Goal: Check status

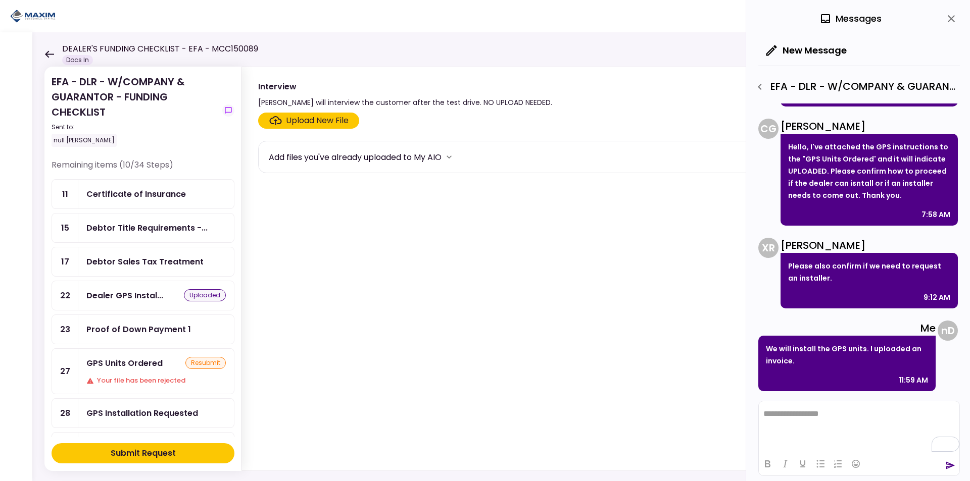
click at [167, 455] on div "Submit Request" at bounding box center [143, 454] width 65 height 12
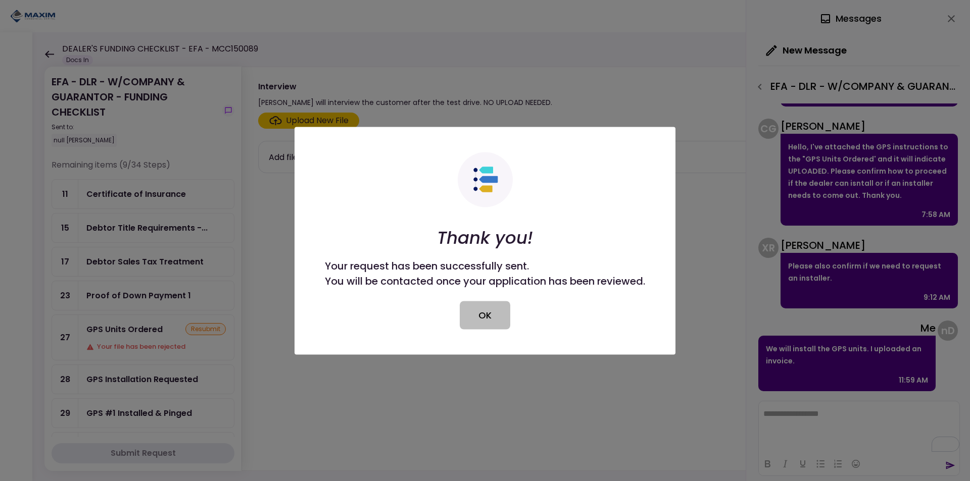
click at [486, 310] on button "OK" at bounding box center [485, 315] width 51 height 28
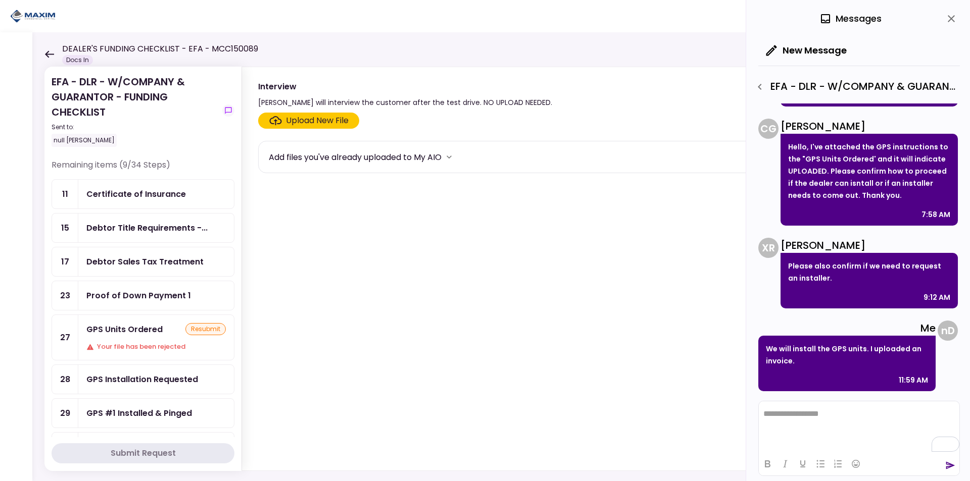
click at [154, 198] on div "Certificate of Insurance" at bounding box center [136, 194] width 100 height 13
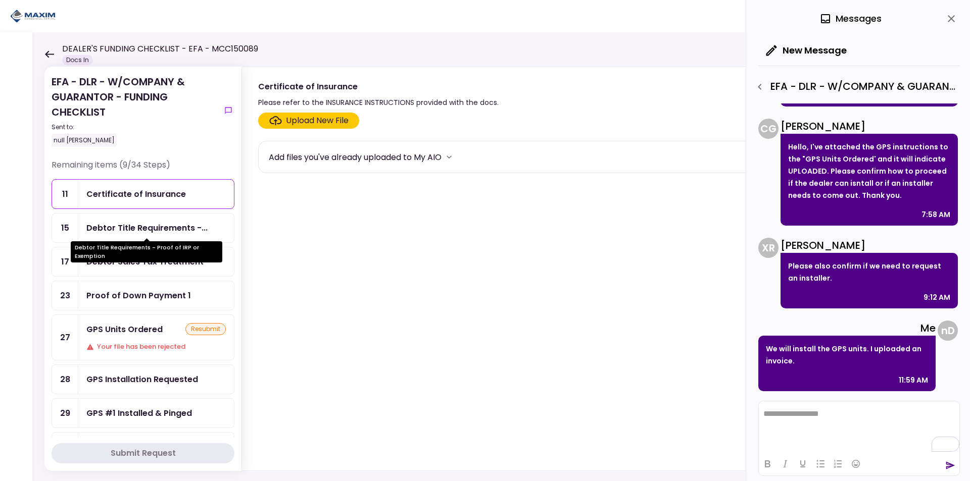
click at [160, 228] on div "Debtor Title Requirements -..." at bounding box center [146, 228] width 121 height 13
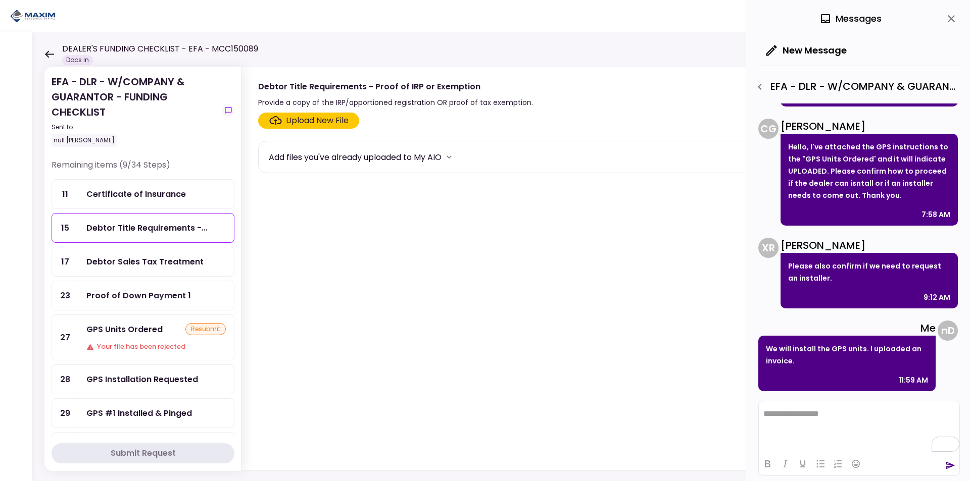
click at [154, 264] on div "Debtor Sales Tax Treatment" at bounding box center [144, 262] width 117 height 13
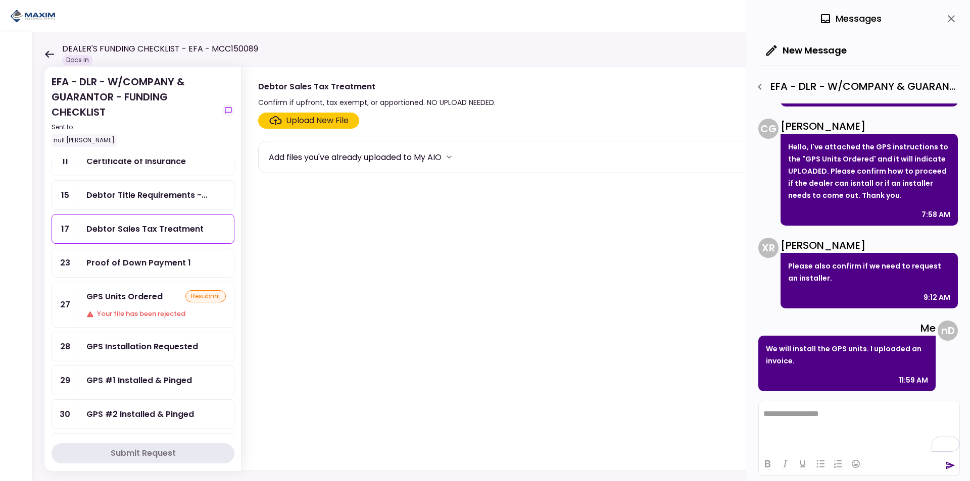
scroll to position [51, 0]
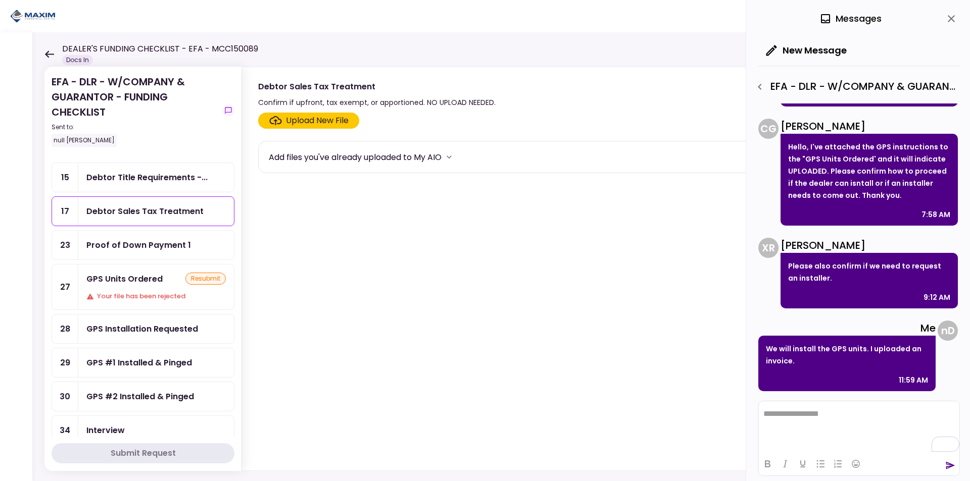
click at [149, 254] on div "Proof of Down Payment 1" at bounding box center [156, 245] width 156 height 29
